Goal: Task Accomplishment & Management: Use online tool/utility

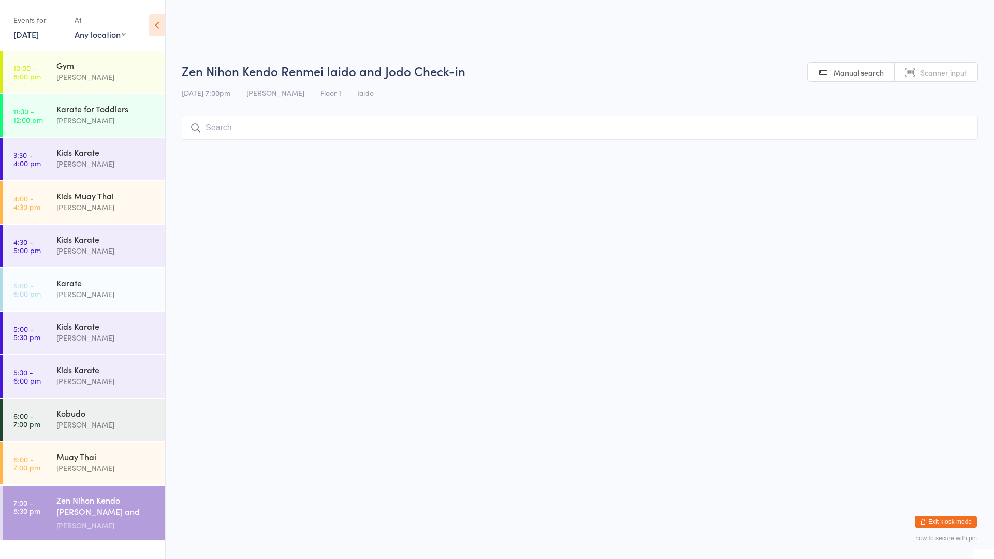
click at [39, 34] on link "15 Aug, 2025" at bounding box center [25, 33] width 25 height 11
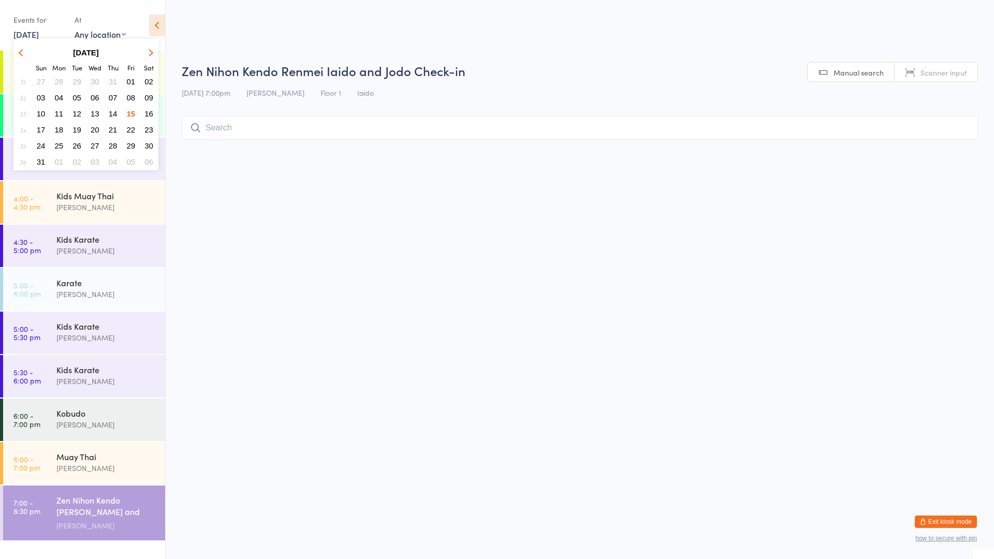
click at [150, 112] on span "16" at bounding box center [148, 113] width 9 height 9
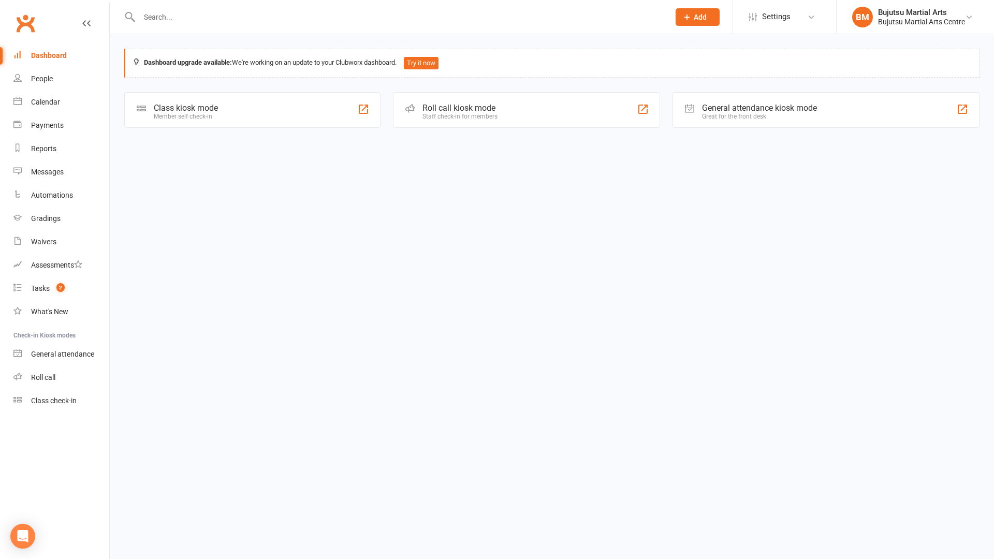
click at [234, 120] on div "Class kiosk mode Member self check-in" at bounding box center [252, 110] width 256 height 36
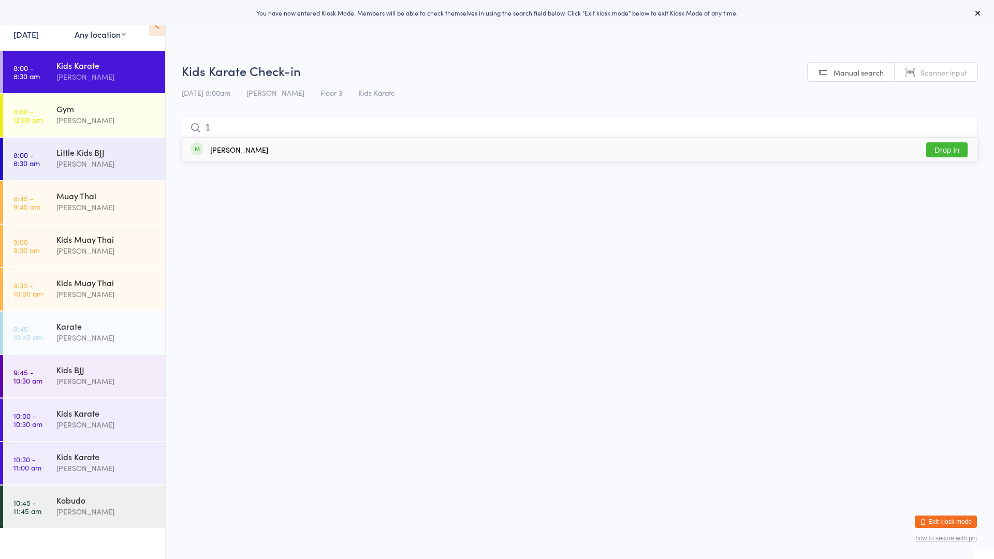
type input "1"
click at [946, 146] on button "Drop in" at bounding box center [946, 149] width 41 height 15
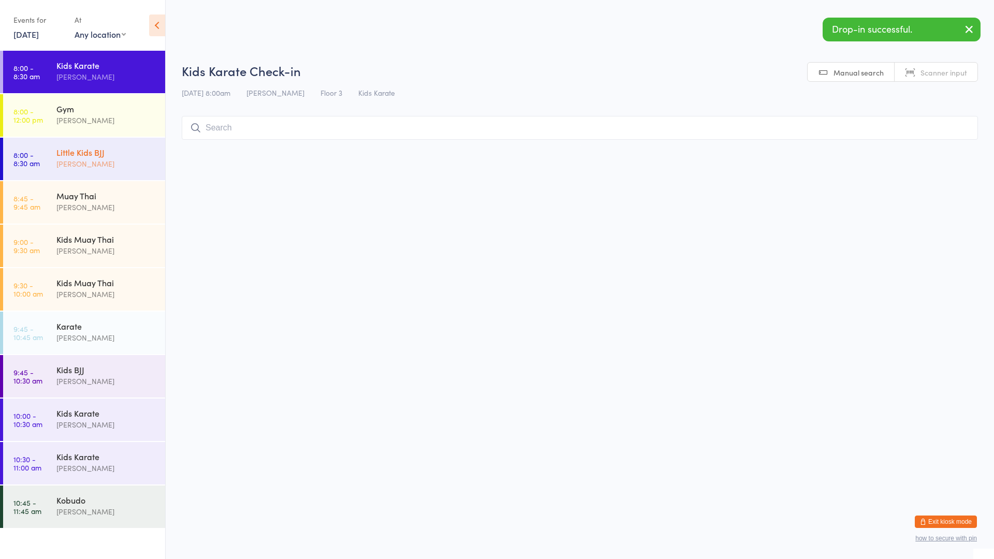
click at [140, 156] on div "Little Kids BJJ" at bounding box center [106, 151] width 100 height 11
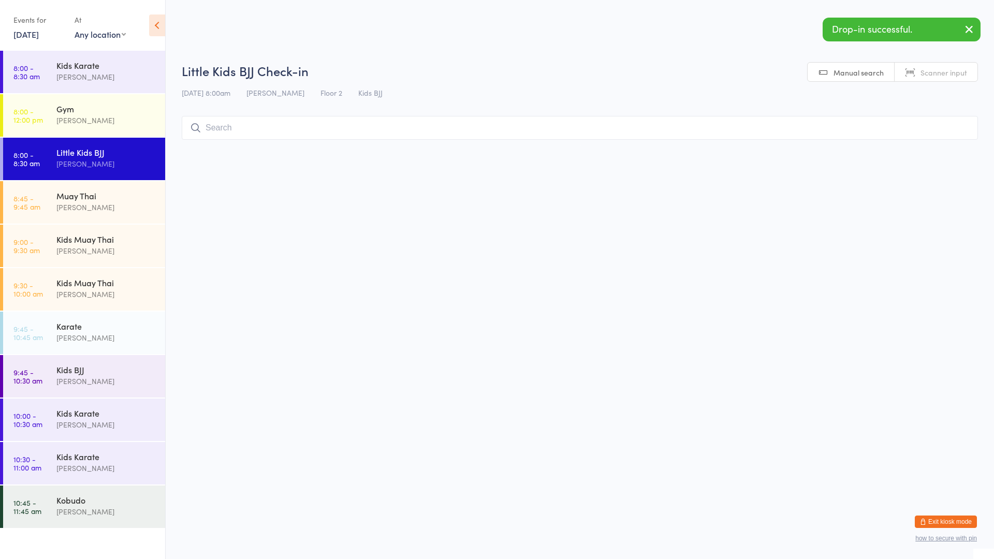
click at [92, 160] on div "Mark Szalajko" at bounding box center [106, 164] width 100 height 12
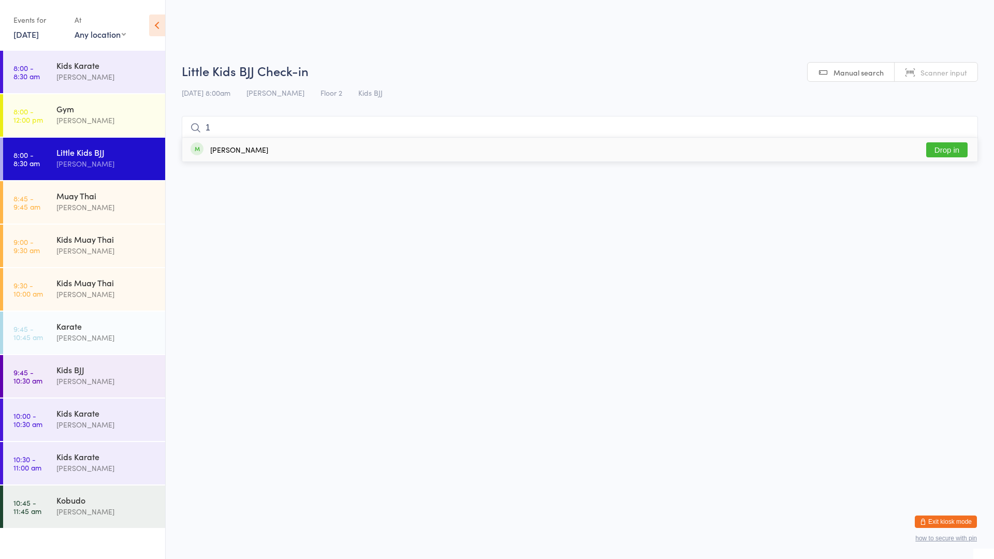
type input "1"
click at [947, 152] on button "Drop in" at bounding box center [946, 149] width 41 height 15
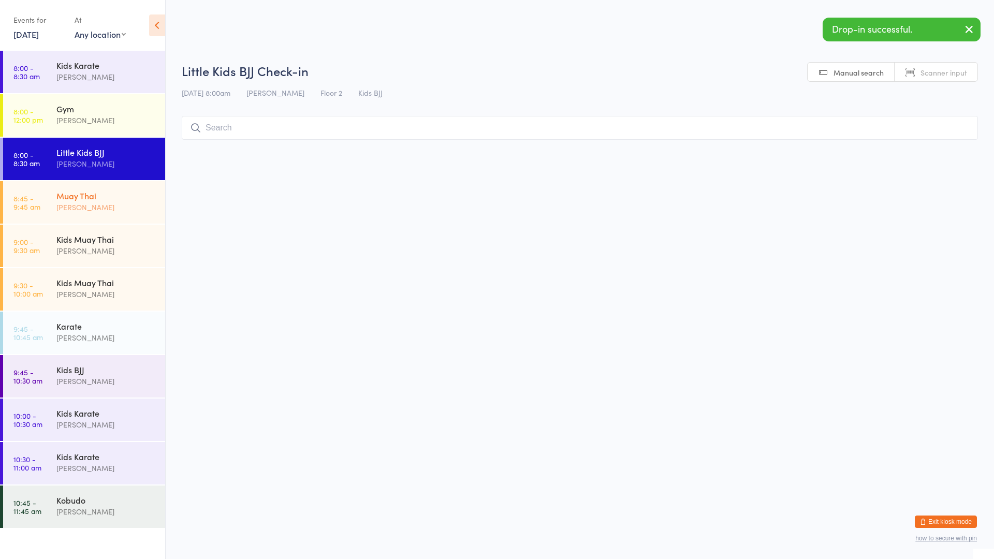
click at [70, 202] on div "Mark Szalajko" at bounding box center [106, 207] width 100 height 12
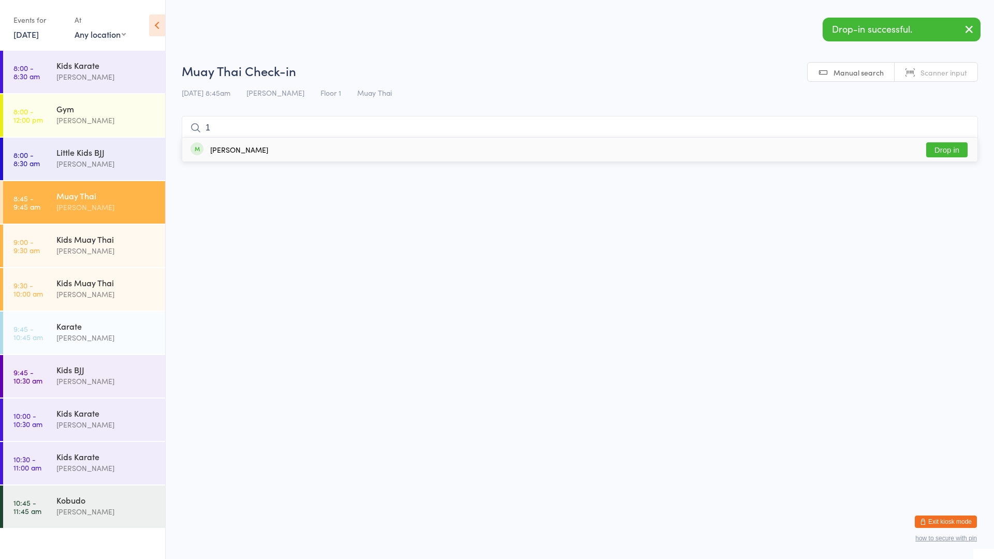
type input "1"
click at [953, 151] on button "Drop in" at bounding box center [946, 149] width 41 height 15
click at [99, 330] on div "Karate" at bounding box center [106, 325] width 100 height 11
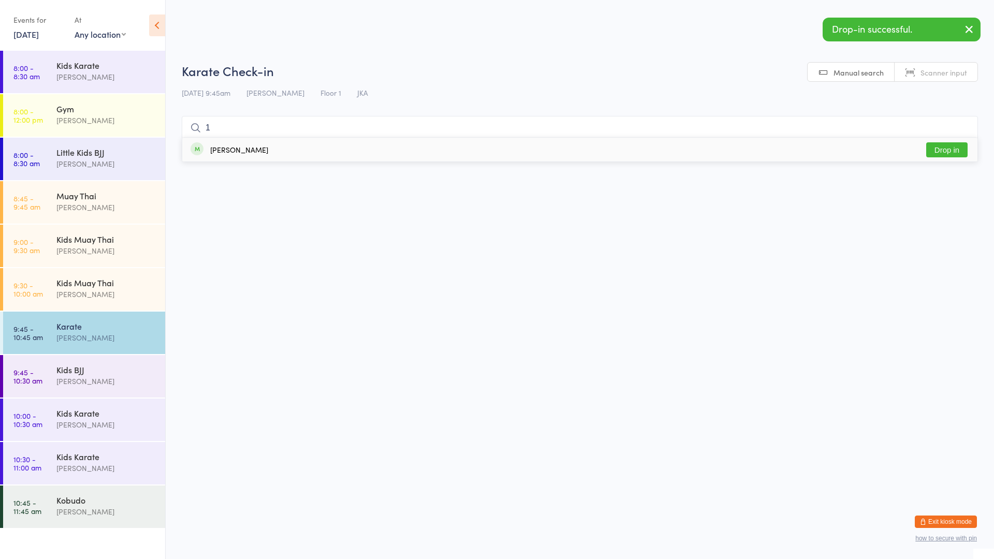
type input "1"
click at [938, 152] on button "Drop in" at bounding box center [946, 149] width 41 height 15
click at [61, 504] on div "Kobudo" at bounding box center [106, 499] width 100 height 11
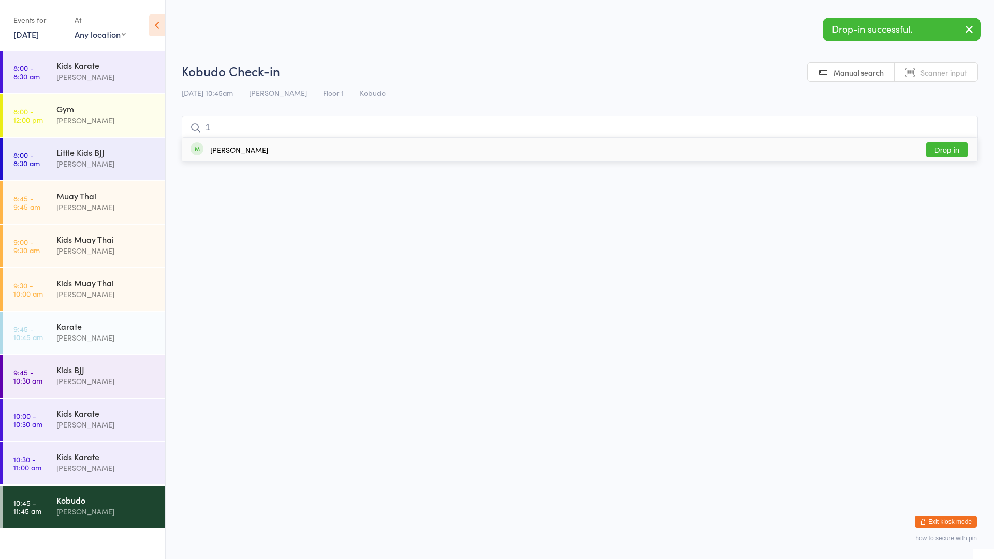
type input "1"
click at [951, 145] on button "Drop in" at bounding box center [946, 149] width 41 height 15
click at [82, 84] on div "Kids Karate Mark Szalajko" at bounding box center [110, 71] width 109 height 41
